Goal: Find specific fact: Find specific fact

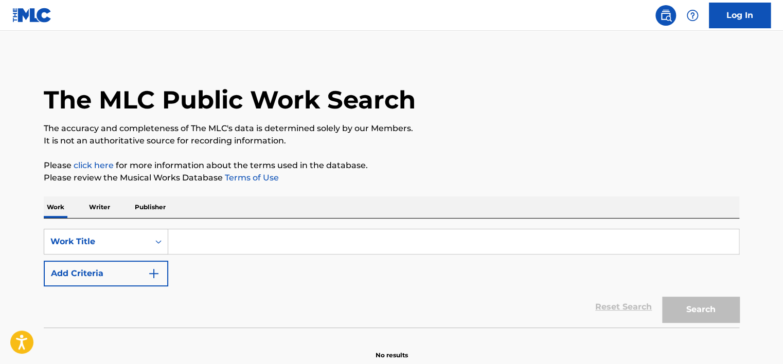
click at [101, 214] on p "Writer" at bounding box center [99, 207] width 27 height 22
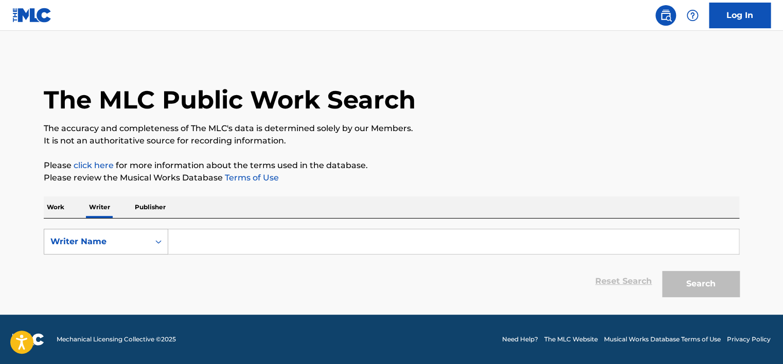
click at [104, 243] on div "Writer Name" at bounding box center [96, 242] width 93 height 12
click at [111, 265] on div "Writer IPI" at bounding box center [105, 268] width 123 height 26
click at [194, 247] on input "Search Form" at bounding box center [453, 241] width 570 height 25
type input "01149553539"
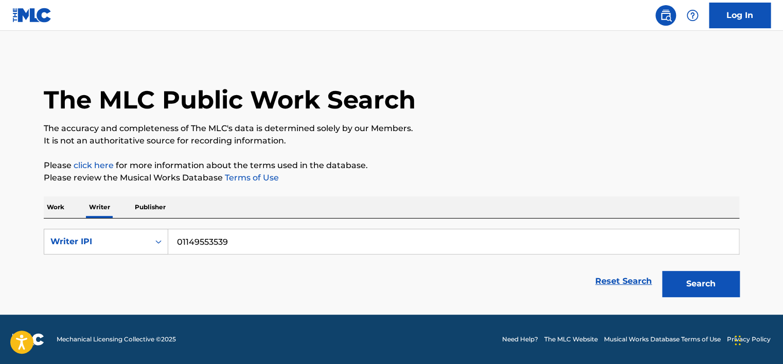
click at [688, 272] on button "Search" at bounding box center [700, 284] width 77 height 26
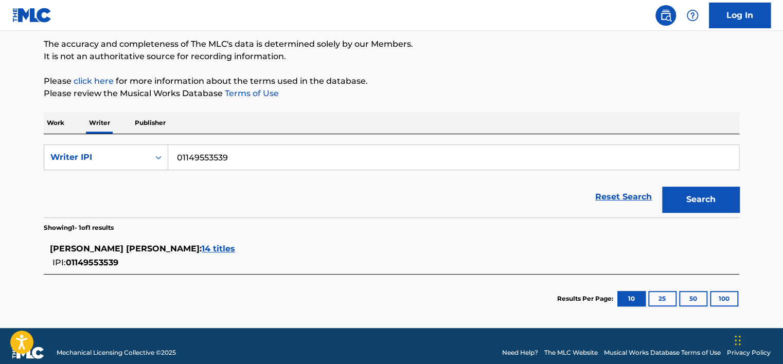
scroll to position [97, 0]
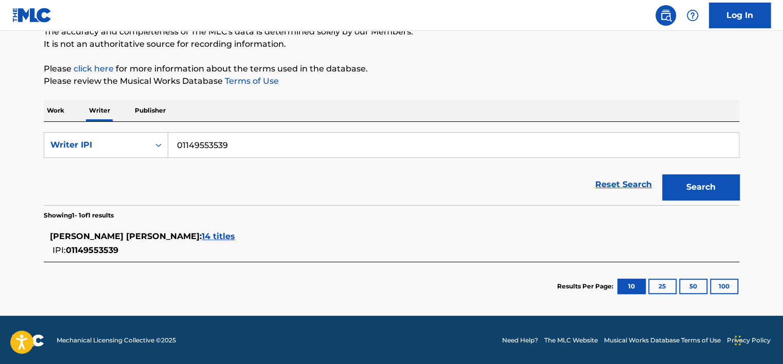
click at [235, 238] on span "14 titles" at bounding box center [218, 236] width 33 height 10
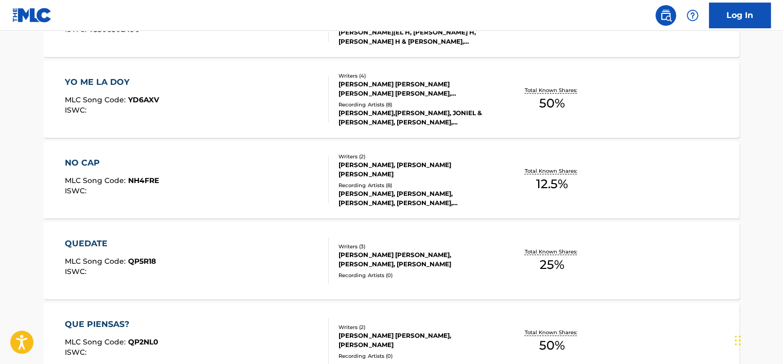
scroll to position [457, 0]
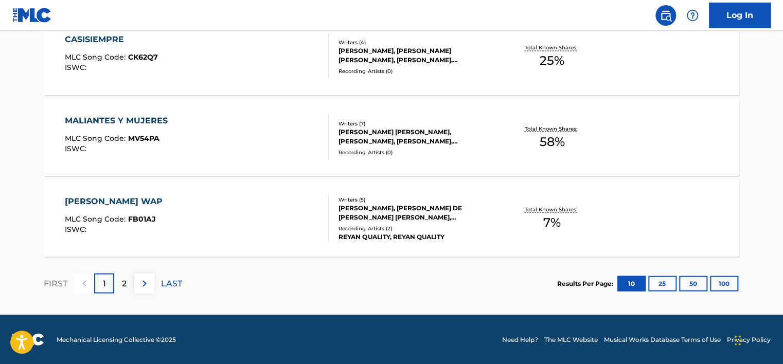
click at [130, 283] on div "2" at bounding box center [124, 283] width 20 height 20
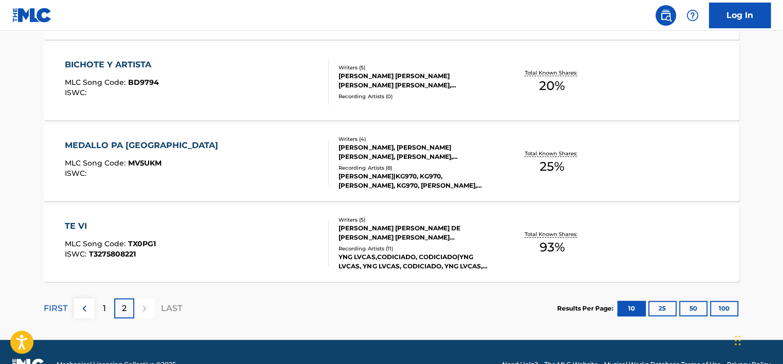
scroll to position [410, 0]
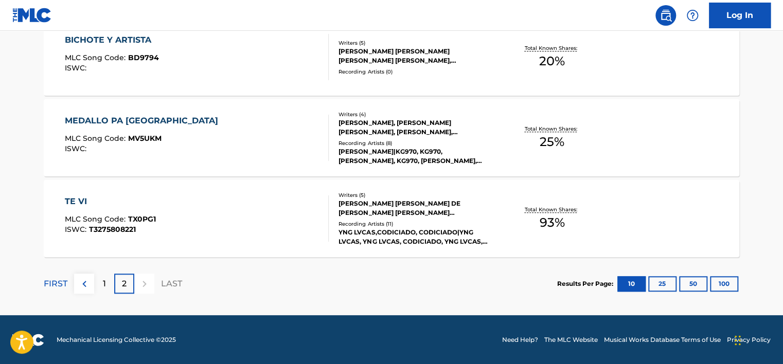
click at [95, 280] on div "1" at bounding box center [104, 284] width 20 height 20
